Goal: Task Accomplishment & Management: Use online tool/utility

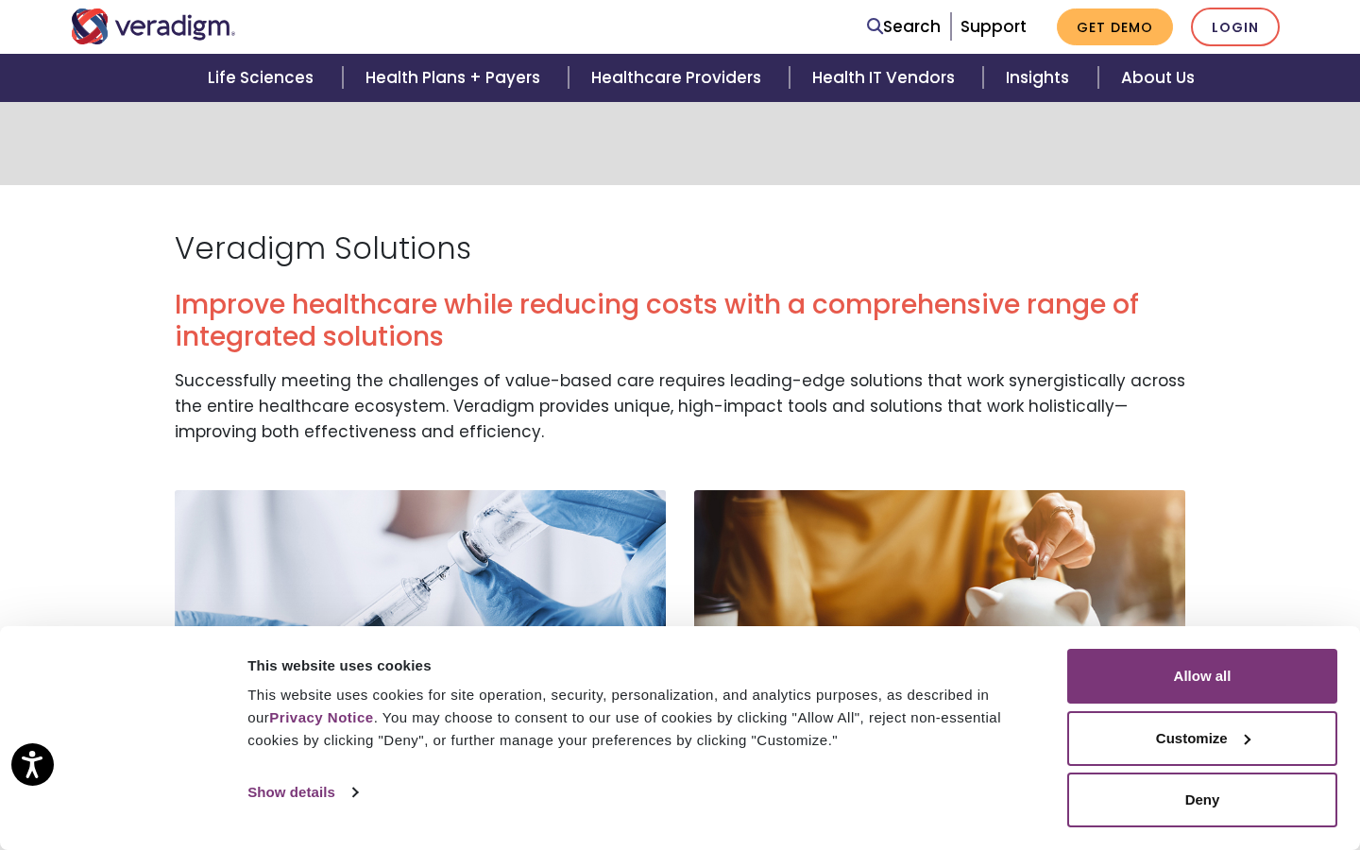
scroll to position [871, 0]
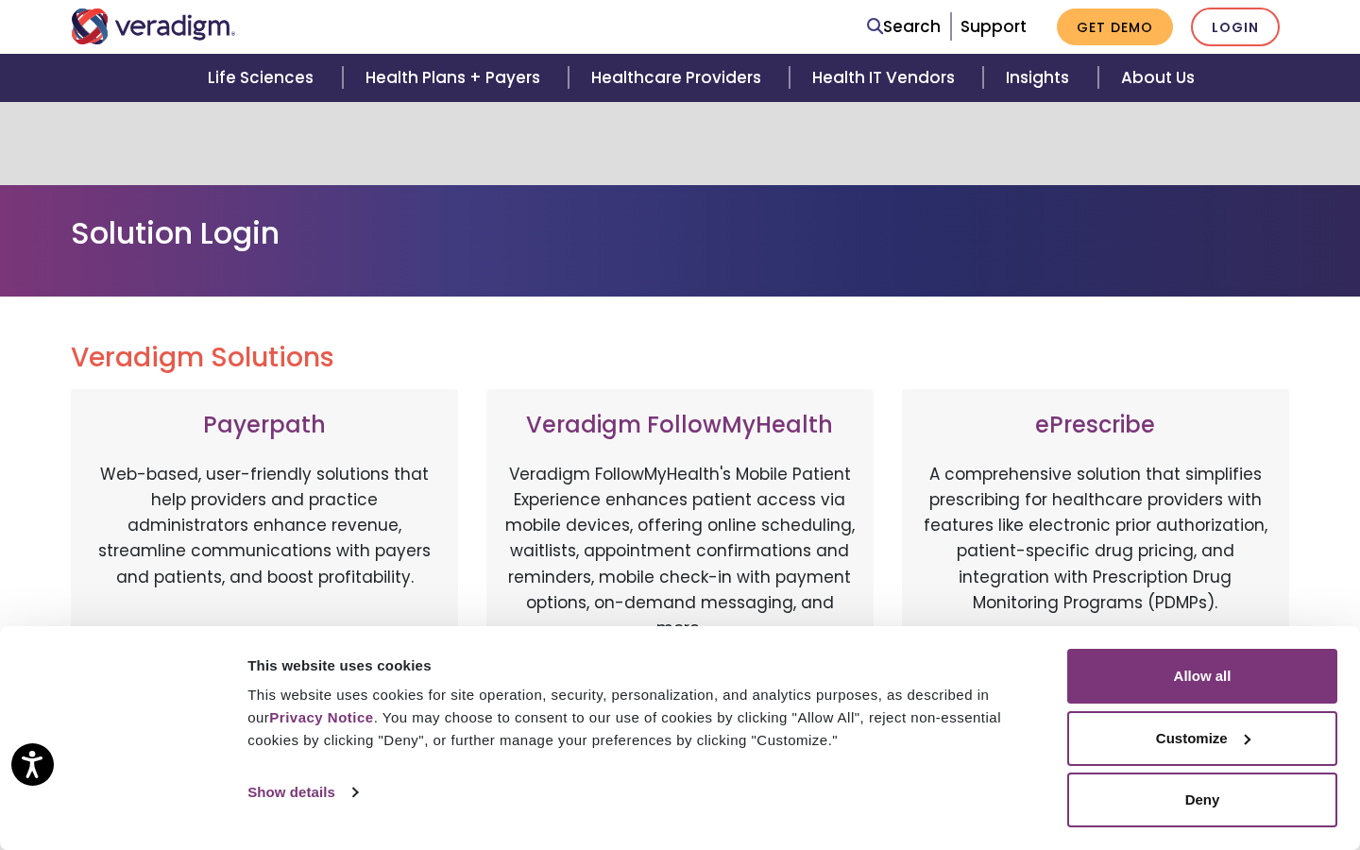
scroll to position [983, 0]
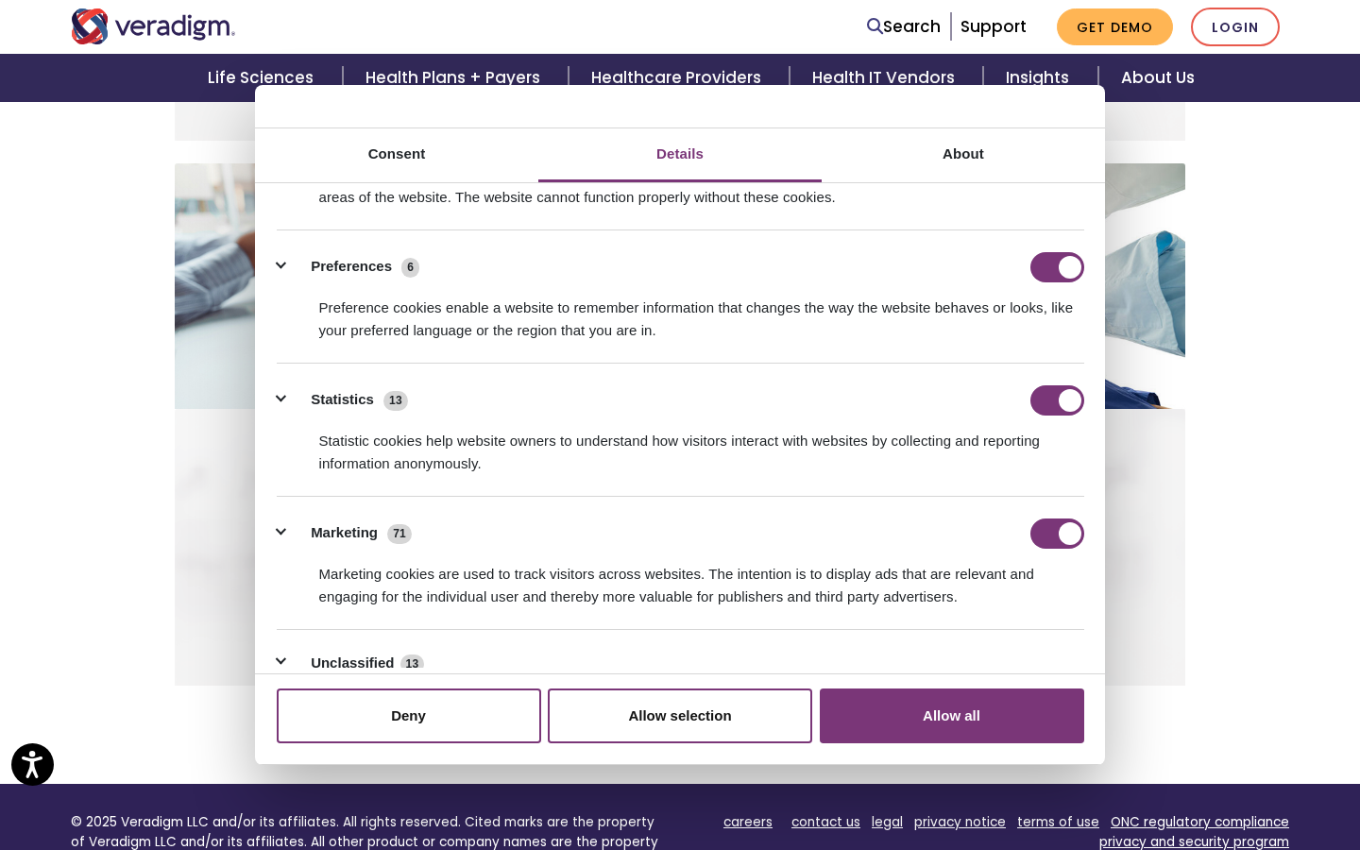
scroll to position [86, 0]
click at [1057, 266] on input "Preferences" at bounding box center [1057, 267] width 54 height 30
checkbox input "false"
click at [1057, 399] on input "Statistics" at bounding box center [1057, 400] width 54 height 30
checkbox input "false"
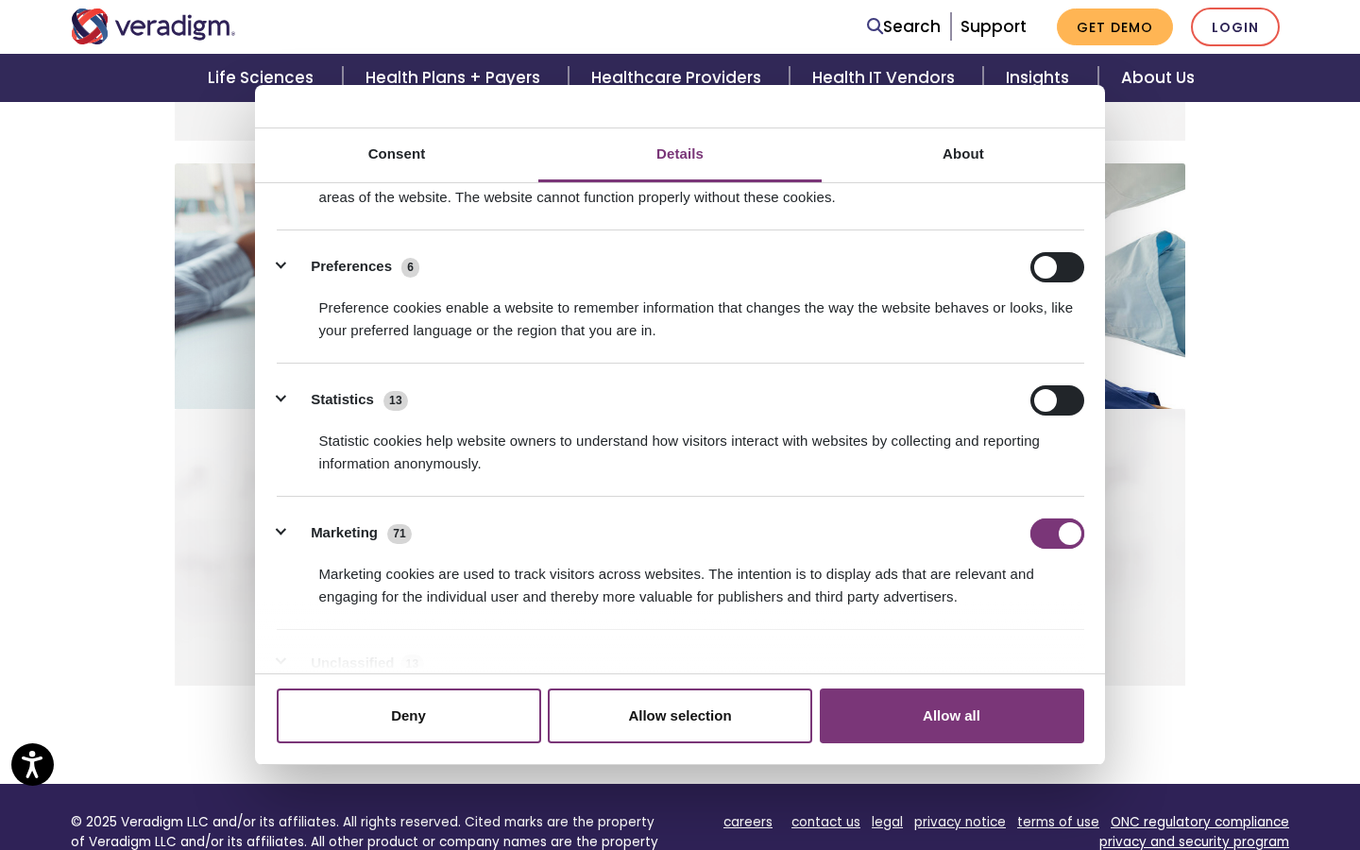
click at [1057, 533] on input "Marketing" at bounding box center [1057, 533] width 54 height 30
checkbox input "false"
click at [1057, 266] on input "Preferences" at bounding box center [1057, 267] width 54 height 30
checkbox input "true"
click at [1057, 399] on input "Statistics" at bounding box center [1057, 400] width 54 height 30
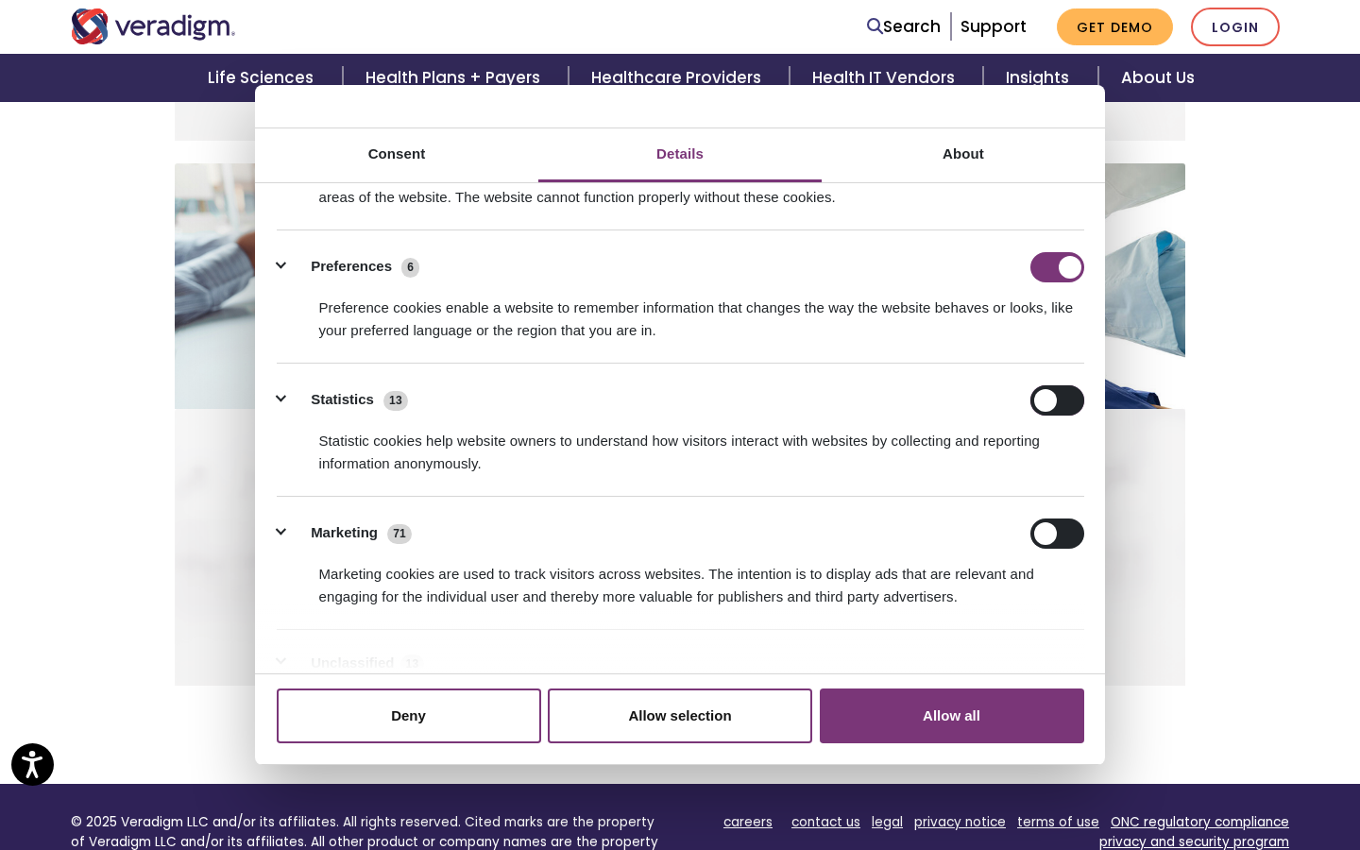
checkbox input "true"
click at [1057, 533] on input "Marketing" at bounding box center [1057, 533] width 54 height 30
checkbox input "true"
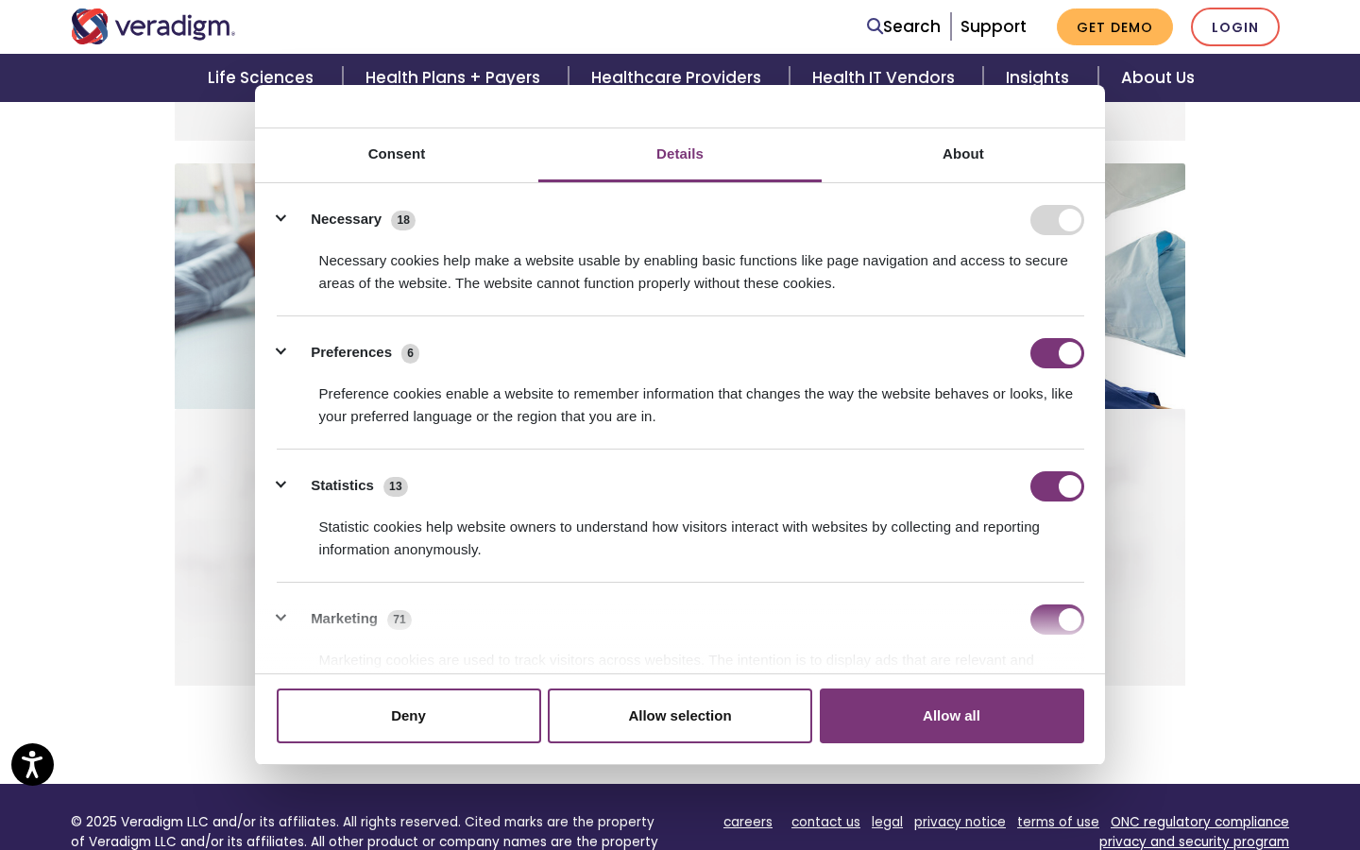
scroll to position [242, 0]
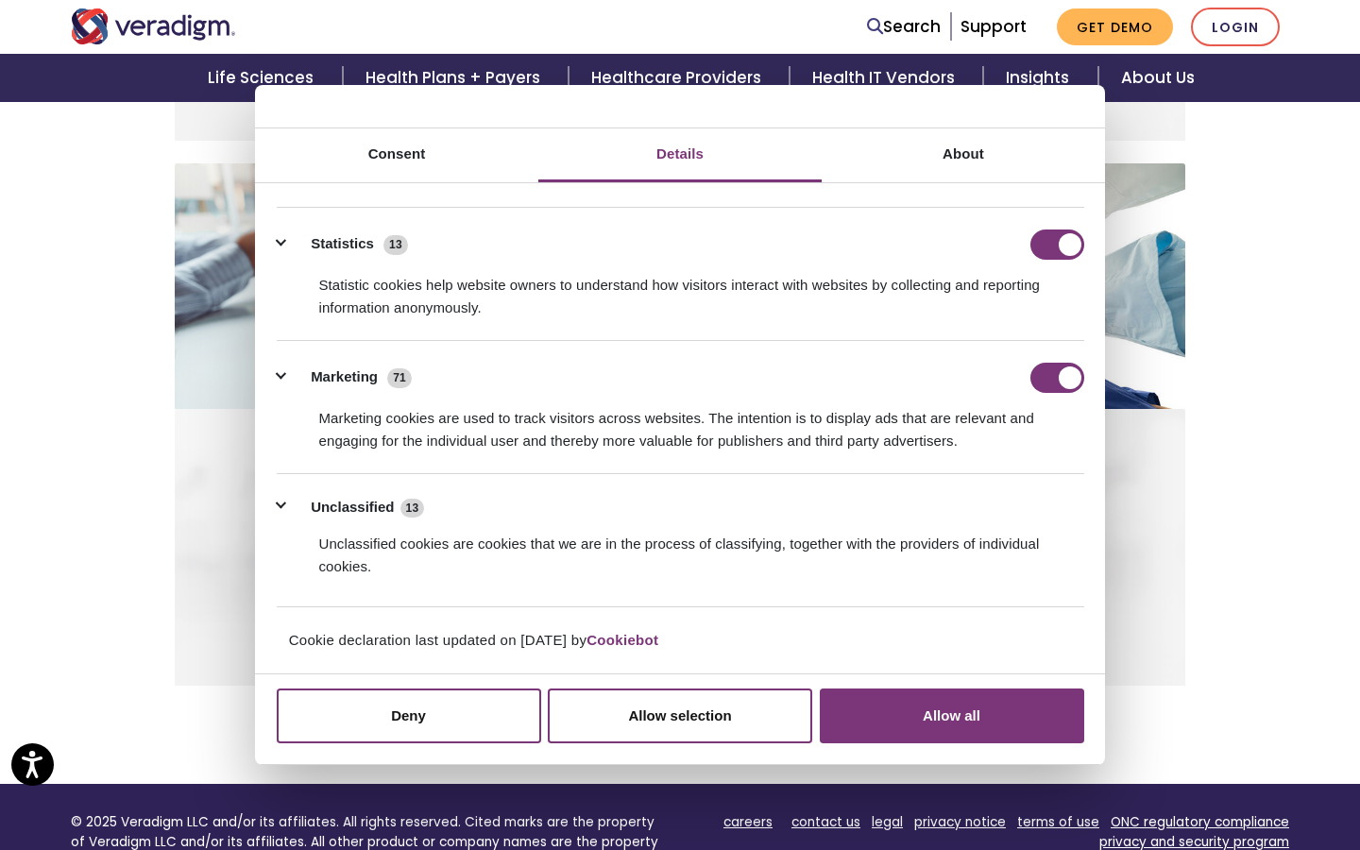
click at [951, 715] on button "Allow all" at bounding box center [952, 715] width 264 height 55
